Goal: Transaction & Acquisition: Purchase product/service

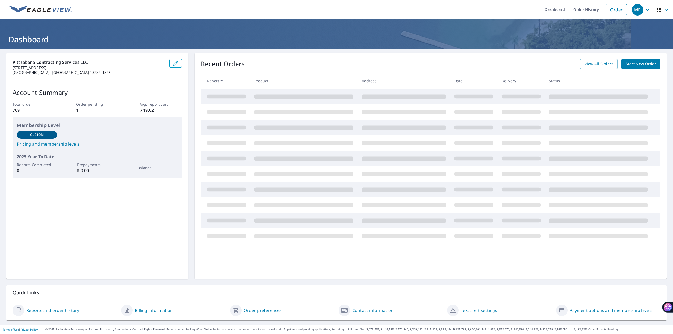
click at [637, 62] on span "Start New Order" at bounding box center [641, 64] width 31 height 7
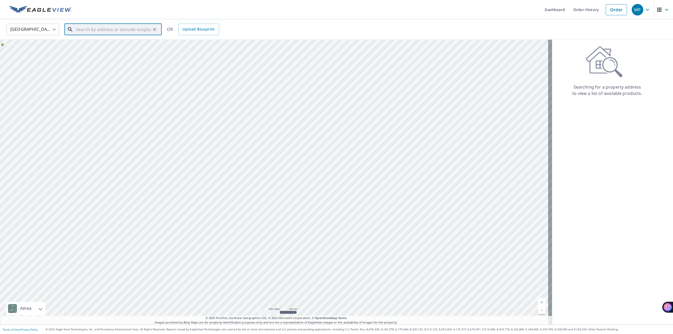
click at [87, 29] on input "text" at bounding box center [113, 29] width 75 height 15
paste input "[STREET_ADDRESS]"
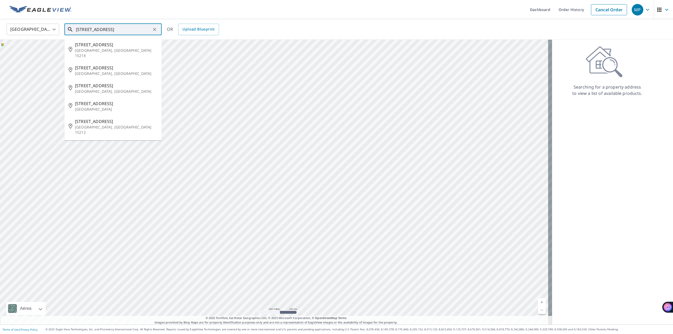
type input "[STREET_ADDRESS]"
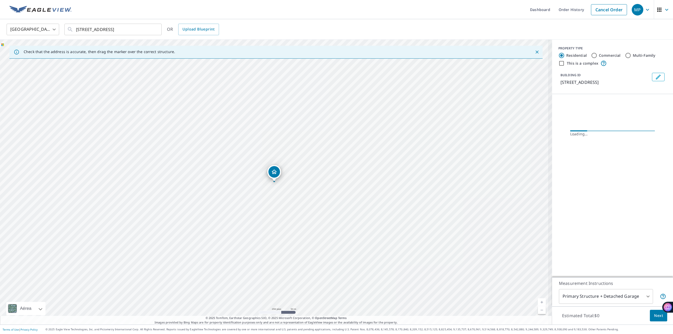
scroll to position [0, 0]
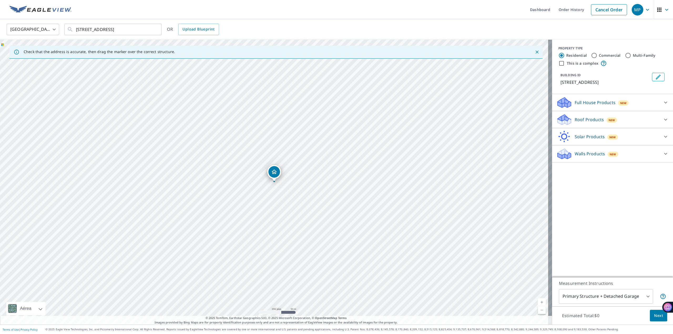
click at [575, 119] on p "Roof Products" at bounding box center [589, 120] width 29 height 6
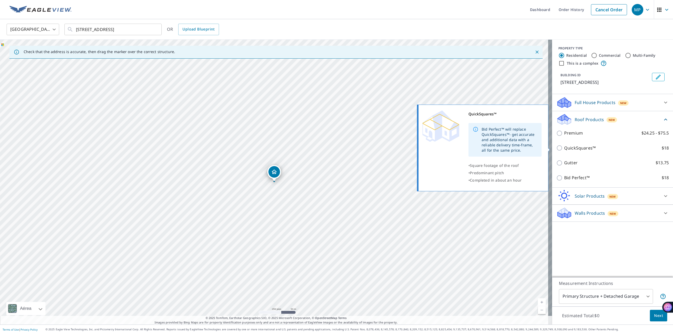
click at [564, 149] on p "QuickSquares™" at bounding box center [580, 148] width 32 height 7
click at [563, 149] on input "QuickSquares™ $18" at bounding box center [561, 148] width 8 height 6
checkbox input "true"
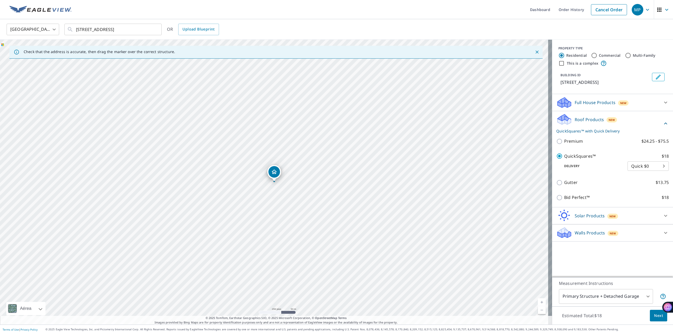
click at [654, 318] on span "Next" at bounding box center [658, 316] width 9 height 7
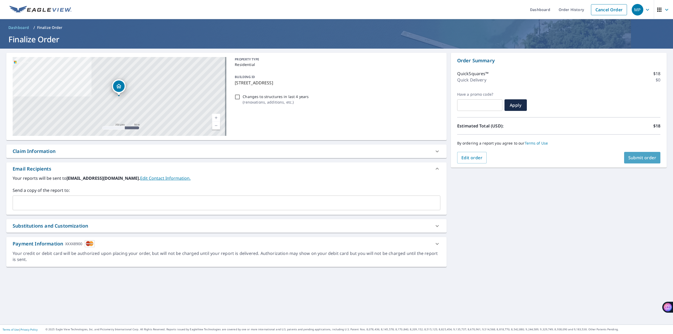
click at [632, 157] on span "Submit order" at bounding box center [643, 158] width 28 height 6
